Goal: Task Accomplishment & Management: Complete application form

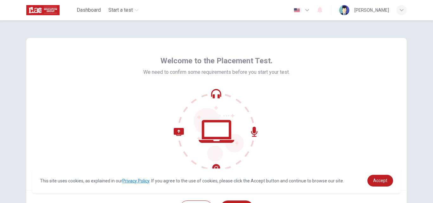
scroll to position [32, 0]
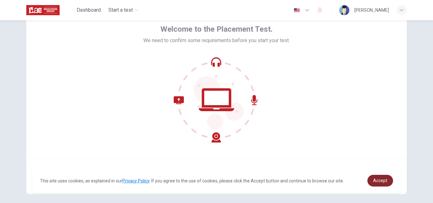
click at [383, 175] on link "Accept" at bounding box center [381, 181] width 26 height 12
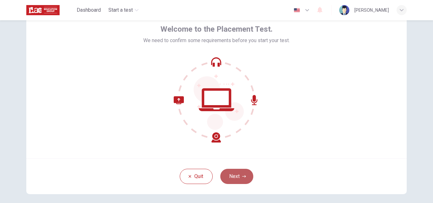
click at [234, 174] on button "Next" at bounding box center [237, 176] width 33 height 15
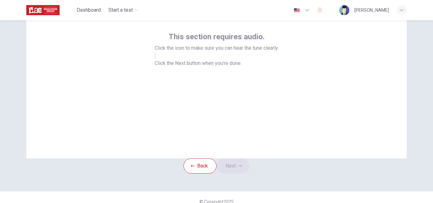
click at [155, 57] on icon "button" at bounding box center [155, 57] width 0 height 0
click at [233, 174] on button "Next" at bounding box center [233, 166] width 33 height 15
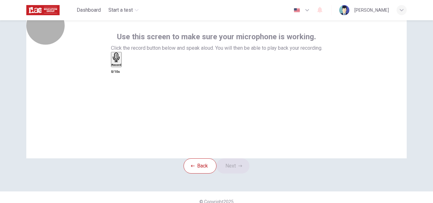
click at [122, 67] on div "Record" at bounding box center [117, 60] width 10 height 14
click at [118, 101] on h6 "Stop" at bounding box center [115, 102] width 6 height 3
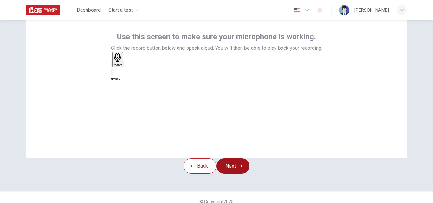
click at [232, 174] on button "Next" at bounding box center [233, 166] width 33 height 15
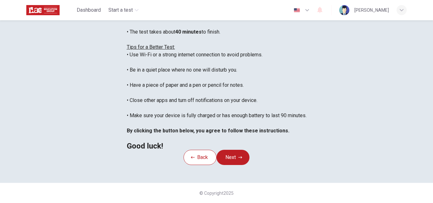
scroll to position [95, 0]
click at [238, 150] on button "Next" at bounding box center [233, 157] width 33 height 15
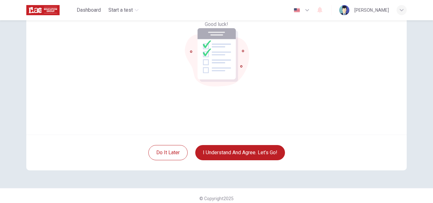
scroll to position [61, 0]
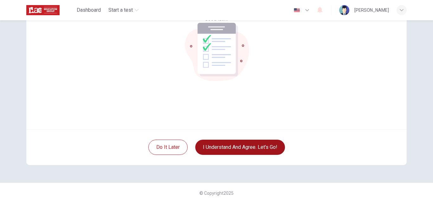
click at [254, 149] on button "I understand and agree. Let’s go!" at bounding box center [240, 147] width 90 height 15
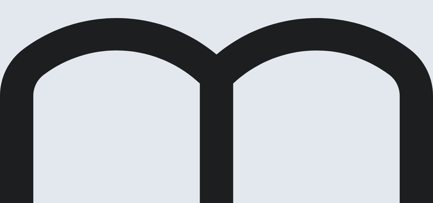
scroll to position [45, 0]
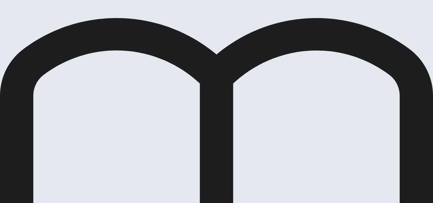
drag, startPoint x: 300, startPoint y: 58, endPoint x: 298, endPoint y: 61, distance: 3.4
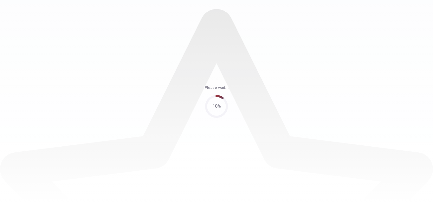
scroll to position [0, 0]
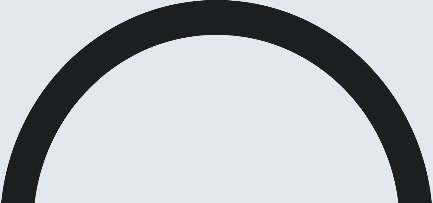
scroll to position [0, 0]
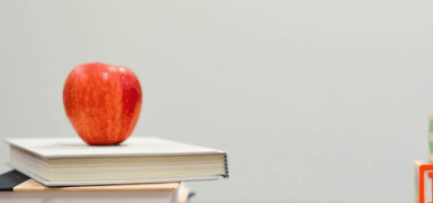
scroll to position [32, 0]
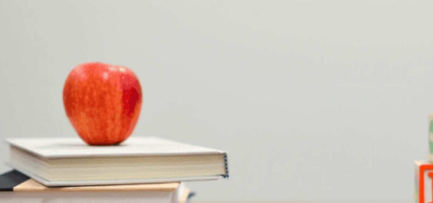
scroll to position [63, 0]
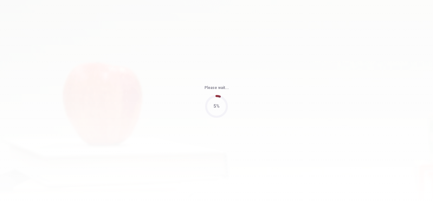
type input "58"
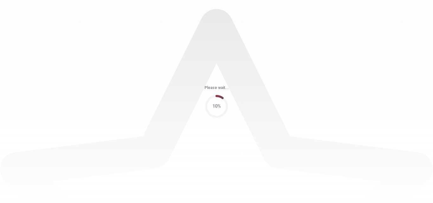
scroll to position [0, 0]
click at [187, 182] on div "Please wait... 10%" at bounding box center [216, 101] width 433 height 203
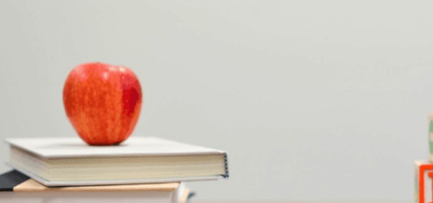
scroll to position [32, 0]
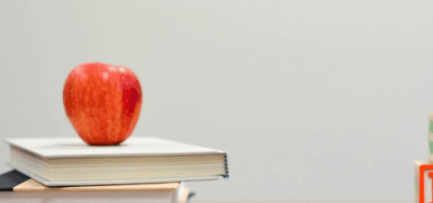
scroll to position [127, 0]
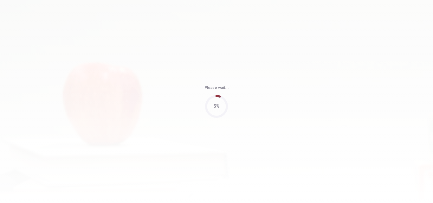
type input "63"
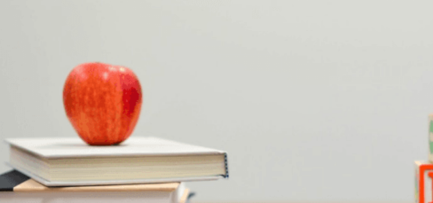
scroll to position [63, 0]
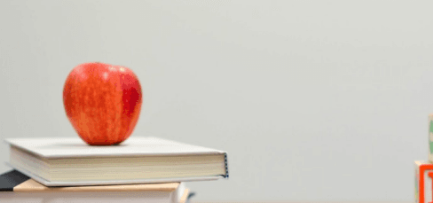
scroll to position [63, 0]
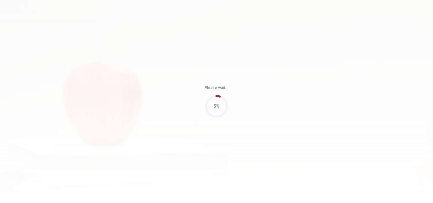
type input "54"
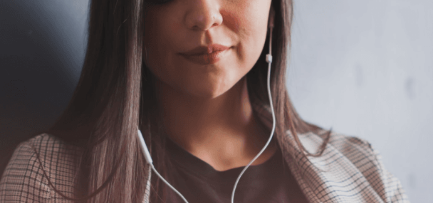
scroll to position [44, 0]
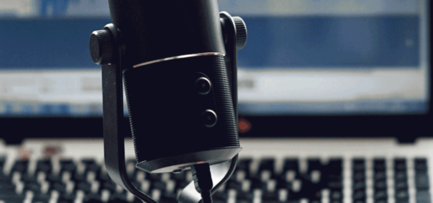
scroll to position [76, 0]
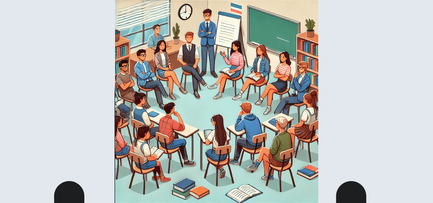
scroll to position [32, 0]
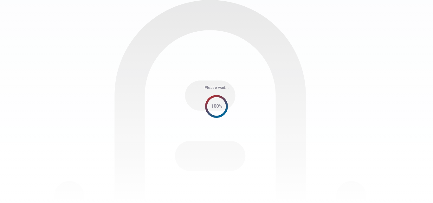
scroll to position [26, 0]
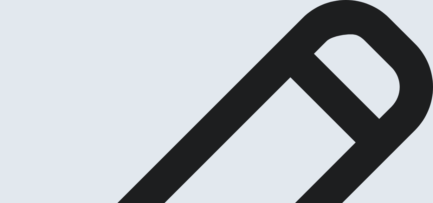
scroll to position [0, 0]
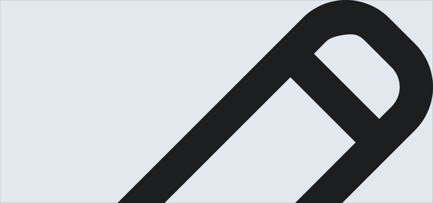
scroll to position [94, 0]
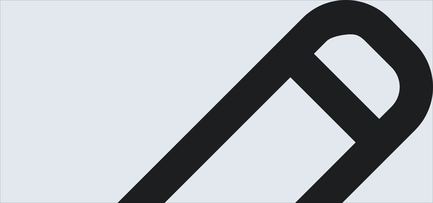
drag, startPoint x: 369, startPoint y: 85, endPoint x: 381, endPoint y: 86, distance: 12.1
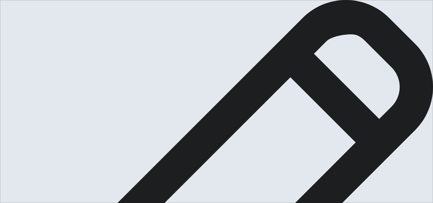
type textarea "One accomplishment that I made me feel proud of myself was when I finished Engl…"
